Goal: Use online tool/utility: Use online tool/utility

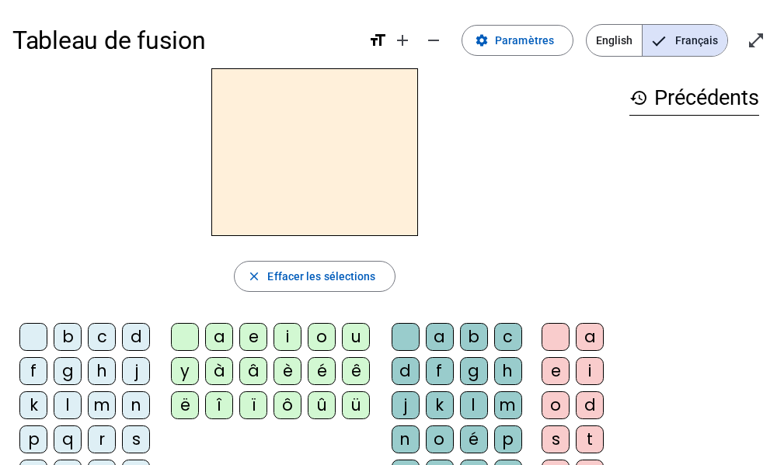
click at [61, 414] on div "l" at bounding box center [68, 405] width 28 height 28
click at [252, 346] on div "e" at bounding box center [253, 337] width 28 height 28
click at [352, 334] on div "u" at bounding box center [356, 337] width 28 height 28
click at [216, 335] on div "a" at bounding box center [219, 337] width 28 height 28
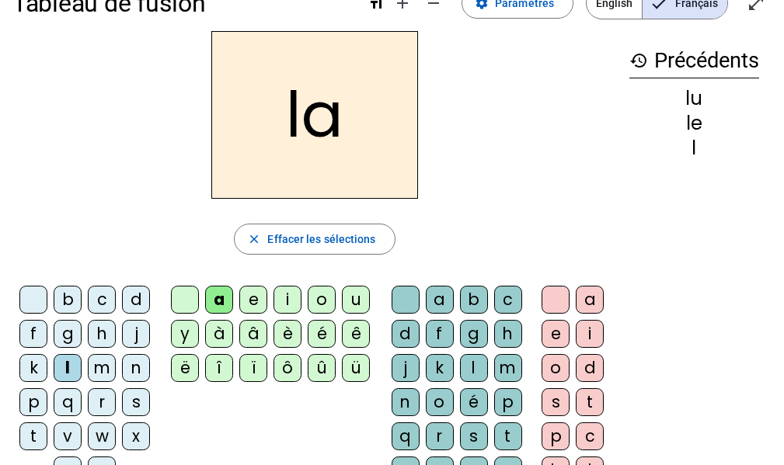
scroll to position [43, 0]
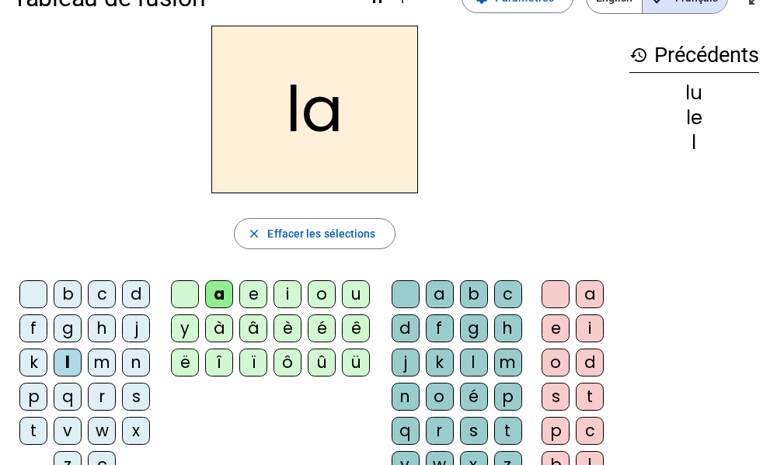
click at [32, 431] on div "t" at bounding box center [33, 431] width 28 height 28
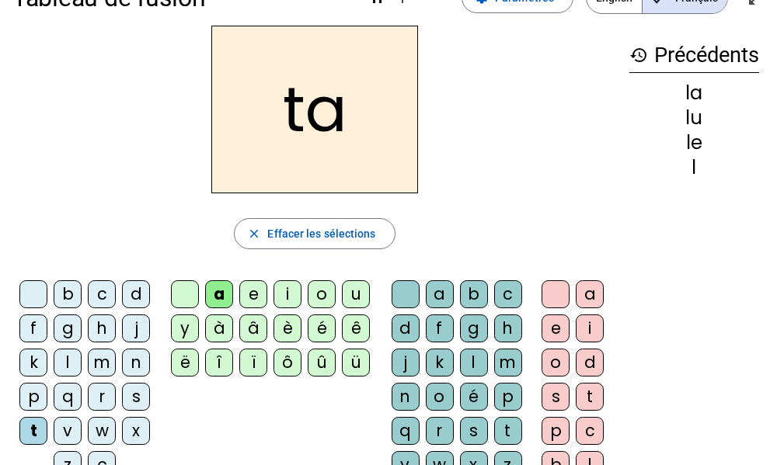
click at [361, 290] on div "u" at bounding box center [356, 294] width 28 height 28
click at [136, 294] on div "d" at bounding box center [136, 294] width 28 height 28
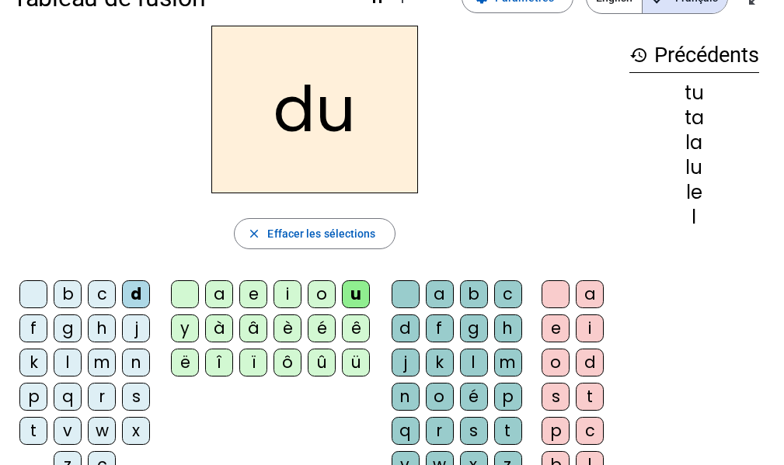
click at [249, 290] on div "e" at bounding box center [253, 294] width 28 height 28
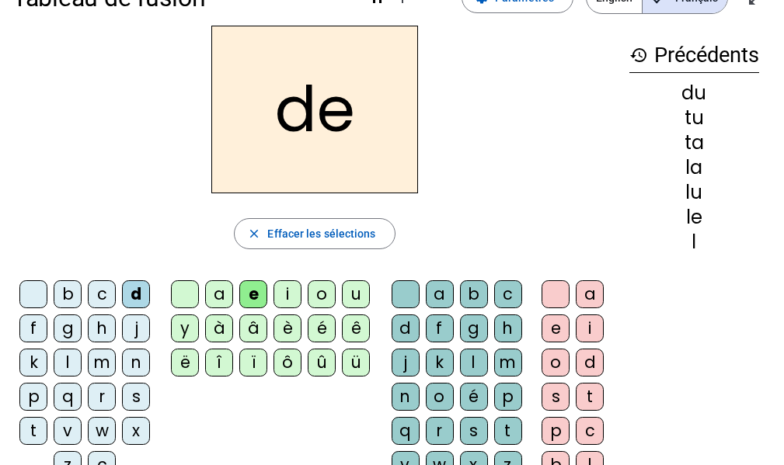
click at [36, 430] on div "t" at bounding box center [33, 431] width 28 height 28
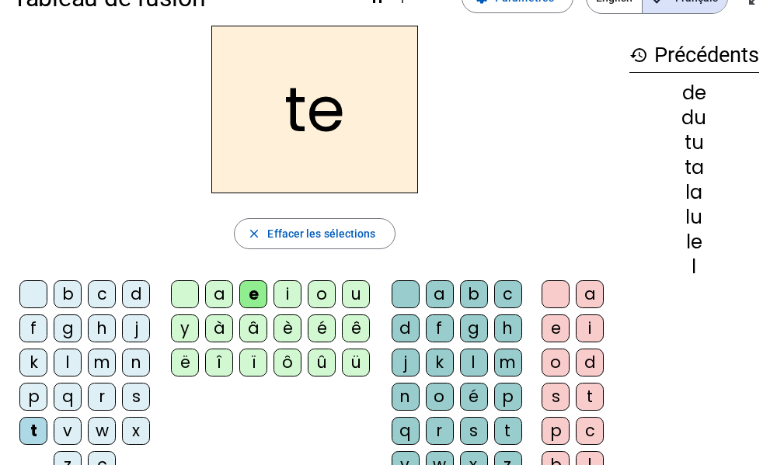
click at [210, 301] on div "a" at bounding box center [219, 294] width 28 height 28
